Goal: Transaction & Acquisition: Purchase product/service

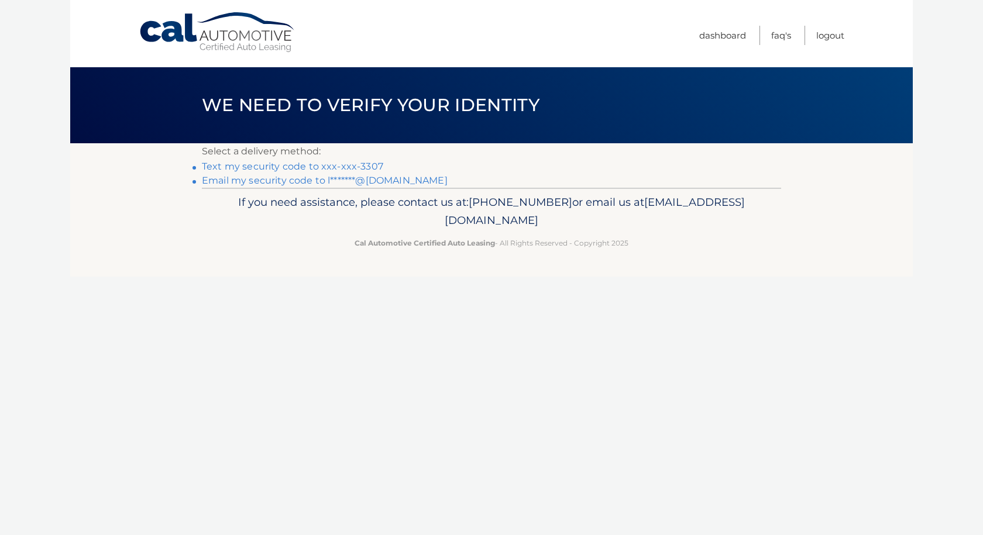
click at [361, 169] on link "Text my security code to xxx-xxx-3307" at bounding box center [292, 166] width 181 height 11
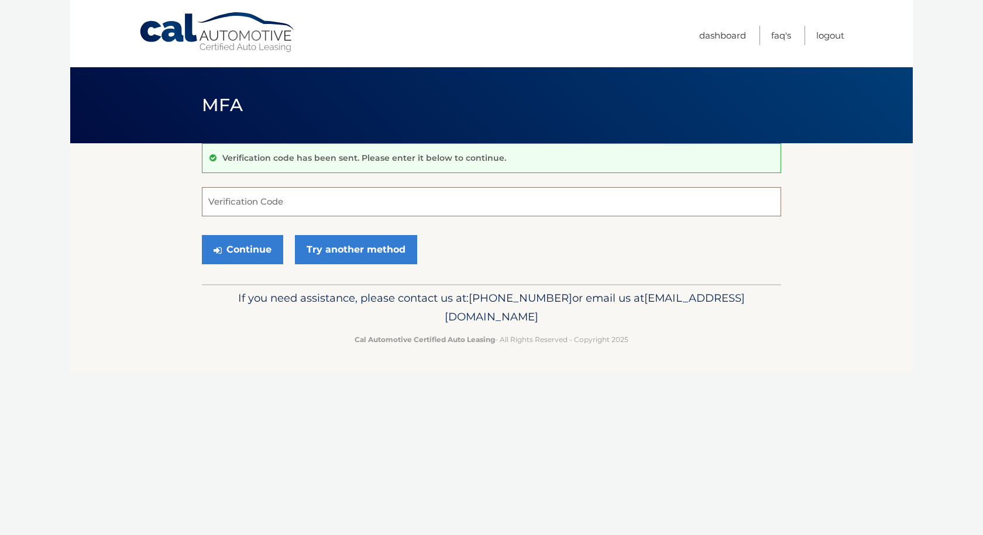
click at [267, 196] on input "Verification Code" at bounding box center [491, 201] width 579 height 29
type input "910015"
click at [231, 259] on button "Continue" at bounding box center [242, 249] width 81 height 29
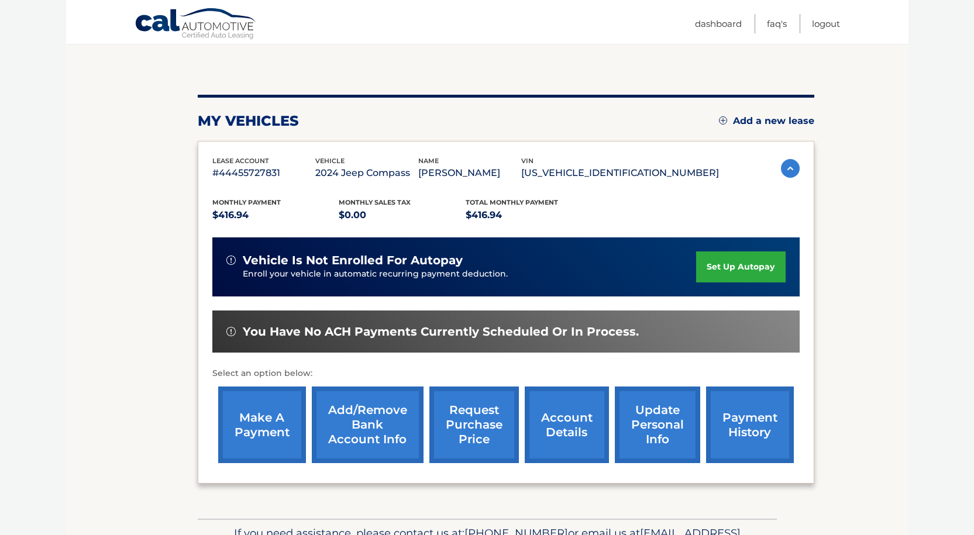
scroll to position [174, 0]
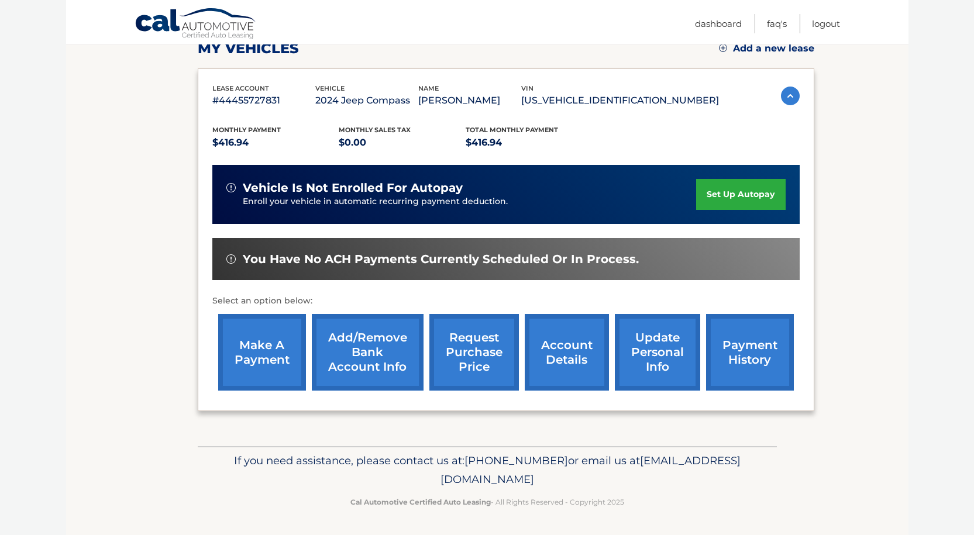
click at [280, 350] on link "make a payment" at bounding box center [262, 352] width 88 height 77
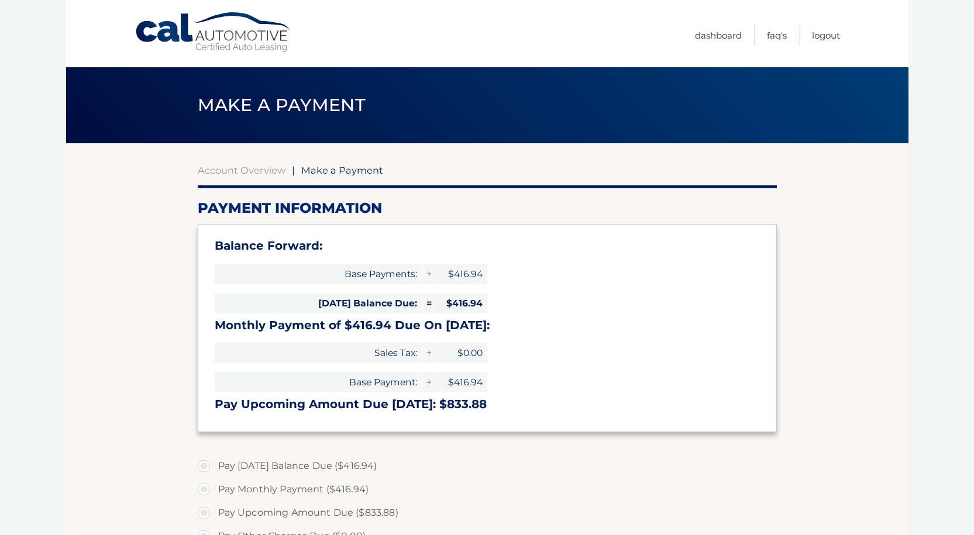
select select "MWEyNzgzYzYtNzY0MC00NzAwLWEwZmYtNTc5ODY1NGQ5NTA4"
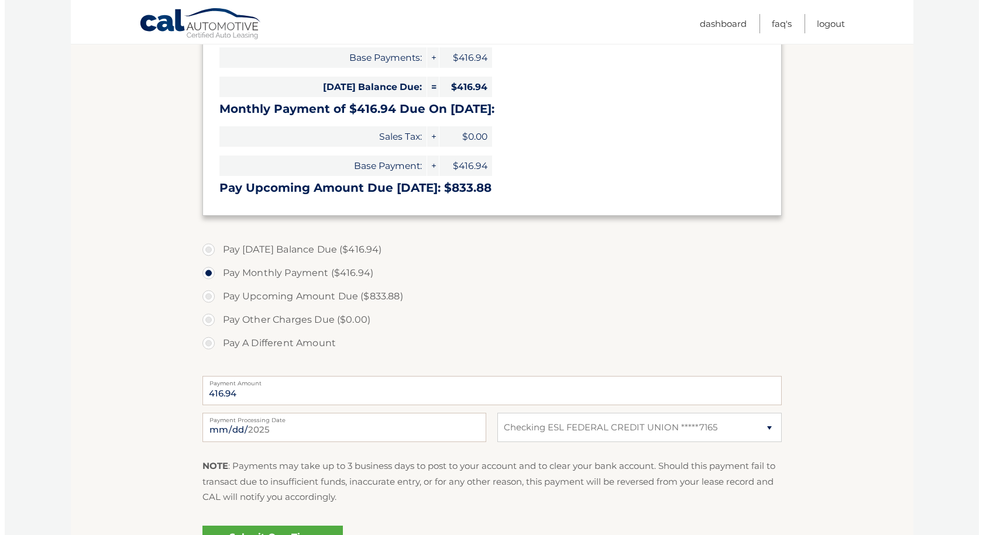
scroll to position [222, 0]
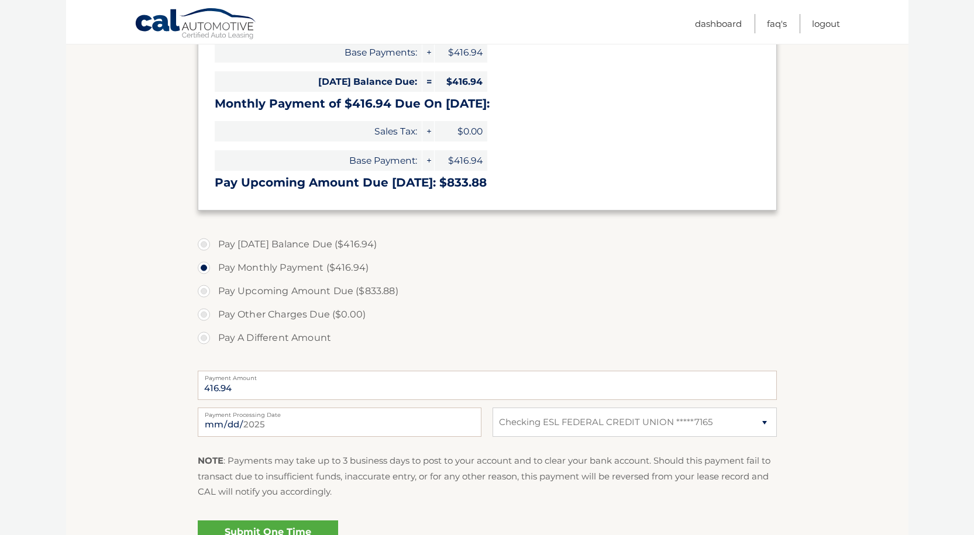
click at [256, 528] on link "Submit One Time Payment" at bounding box center [268, 539] width 140 height 37
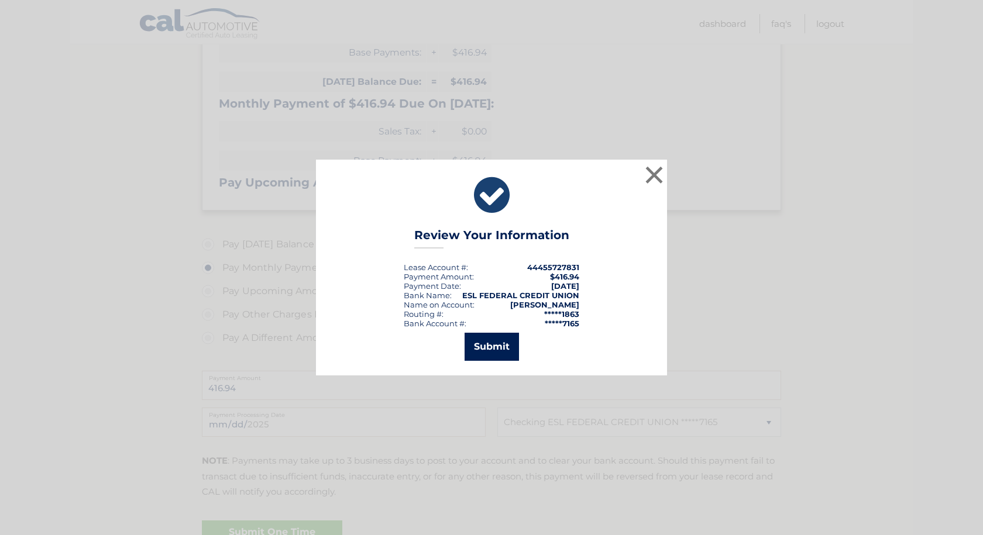
click at [500, 345] on button "Submit" at bounding box center [492, 347] width 54 height 28
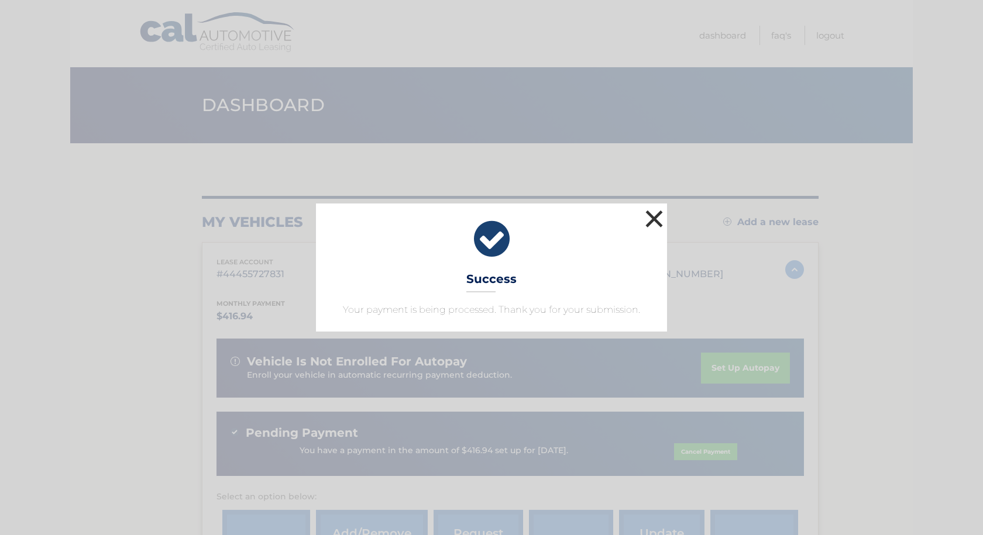
click at [652, 214] on button "×" at bounding box center [653, 218] width 23 height 23
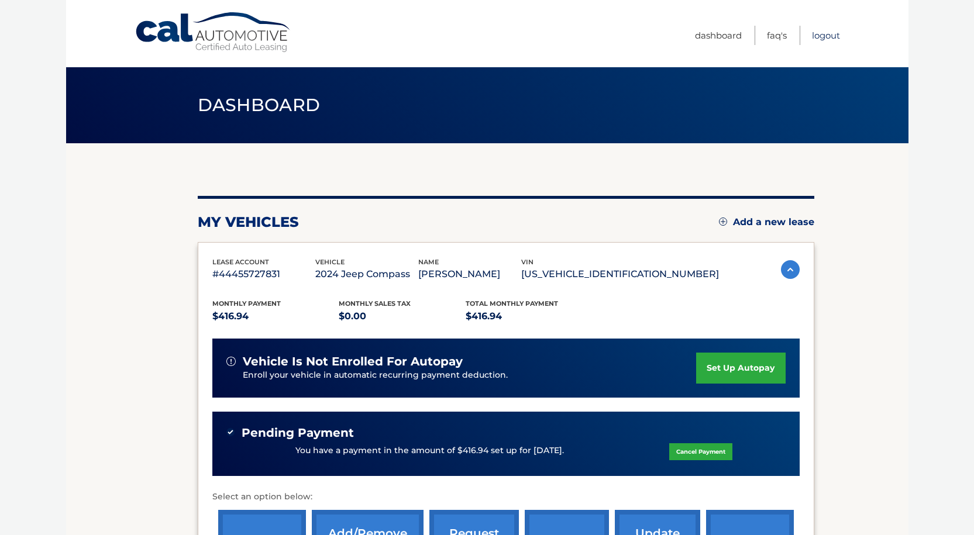
click at [825, 29] on link "Logout" at bounding box center [826, 35] width 28 height 19
